Goal: Information Seeking & Learning: Learn about a topic

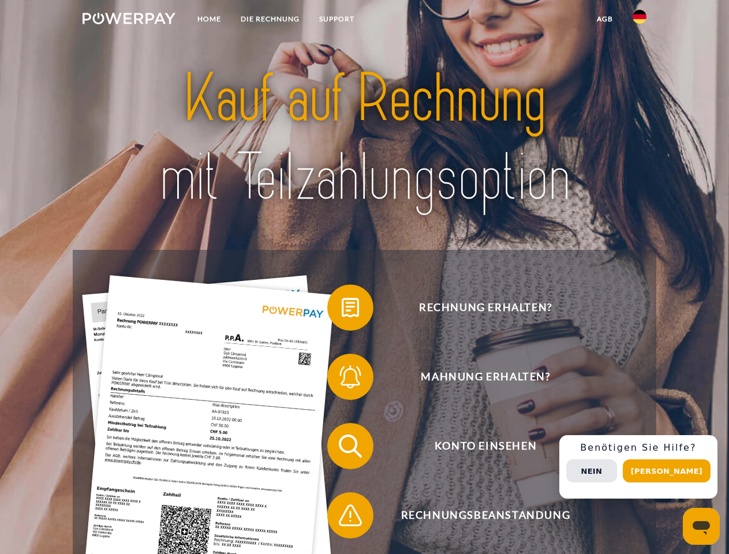
click at [129, 20] on img at bounding box center [129, 19] width 93 height 12
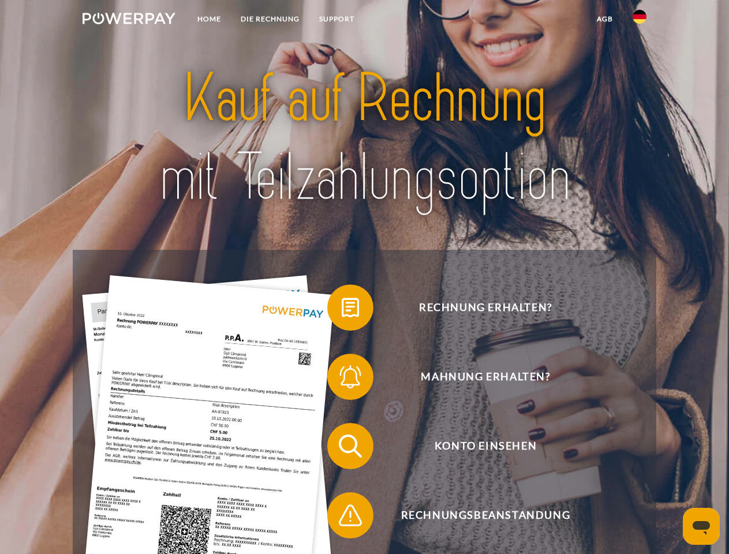
click at [639, 20] on img at bounding box center [639, 17] width 14 height 14
click at [604, 19] on link "agb" at bounding box center [605, 19] width 36 height 21
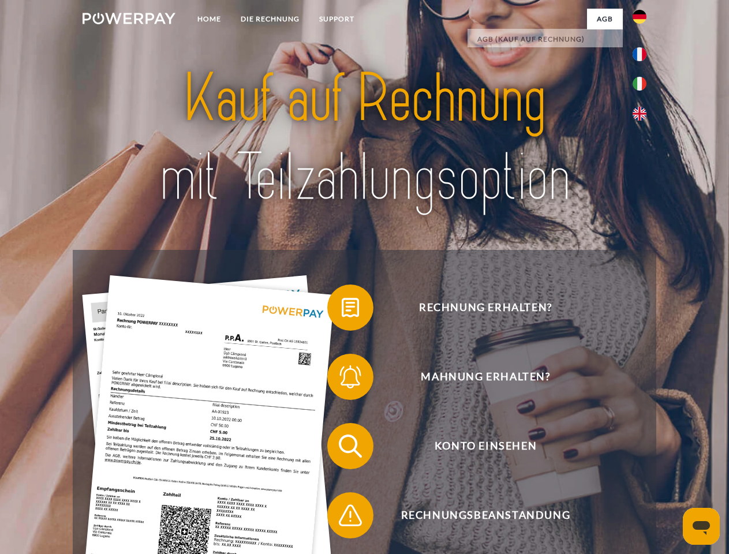
click at [342, 310] on span at bounding box center [333, 308] width 58 height 58
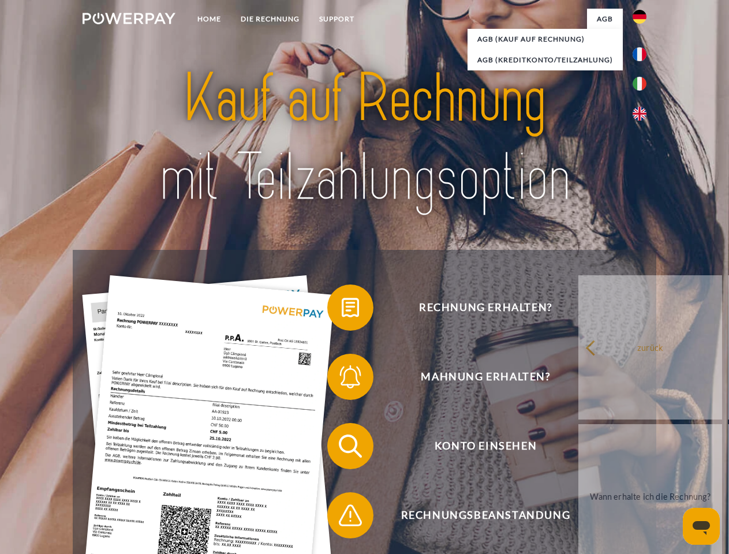
click at [342, 379] on span at bounding box center [333, 377] width 58 height 58
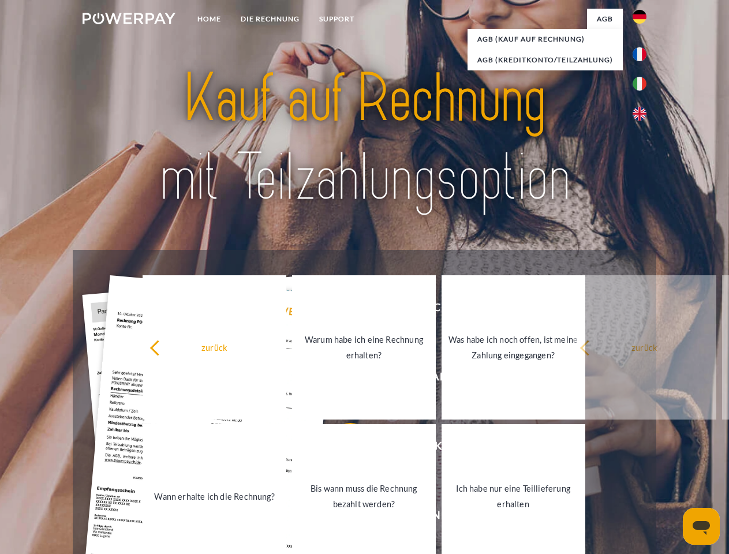
click at [342, 448] on link "Bis wann muss die Rechnung bezahlt werden?" at bounding box center [364, 496] width 144 height 144
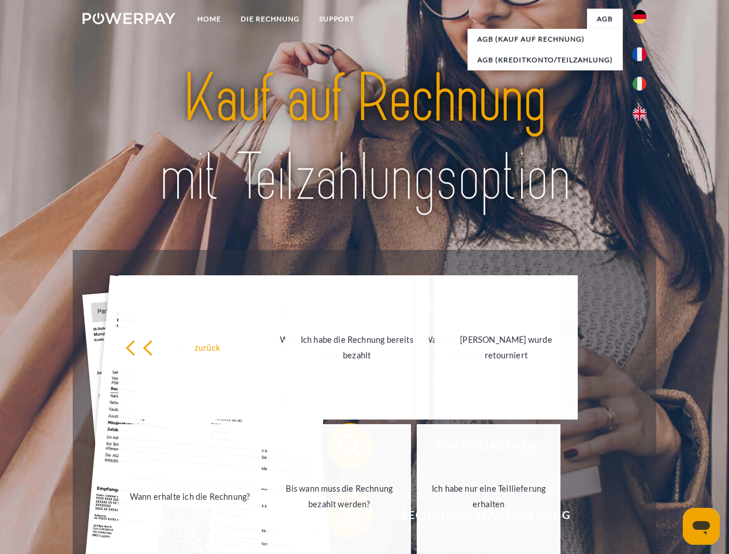
click at [417, 518] on link "Ich habe nur eine Teillieferung erhalten" at bounding box center [489, 496] width 144 height 144
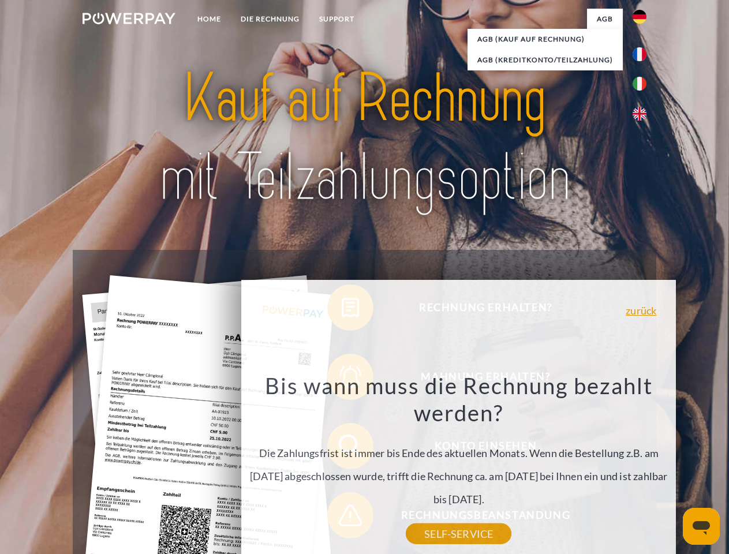
click at [642, 467] on div "Rechnung erhalten? Mahnung erhalten? Konto einsehen" at bounding box center [364, 481] width 583 height 462
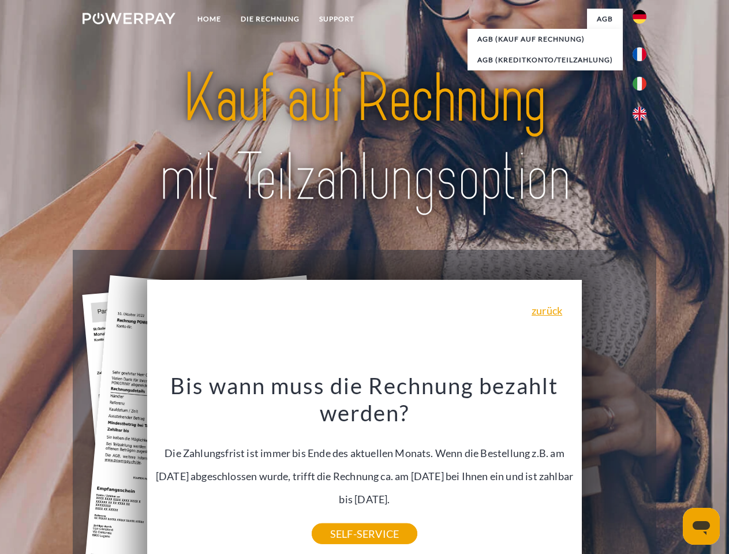
click at [614, 469] on span "Konto einsehen" at bounding box center [485, 446] width 283 height 46
click at [671, 471] on header "Home DIE RECHNUNG SUPPORT" at bounding box center [364, 398] width 729 height 797
